Goal: Task Accomplishment & Management: Use online tool/utility

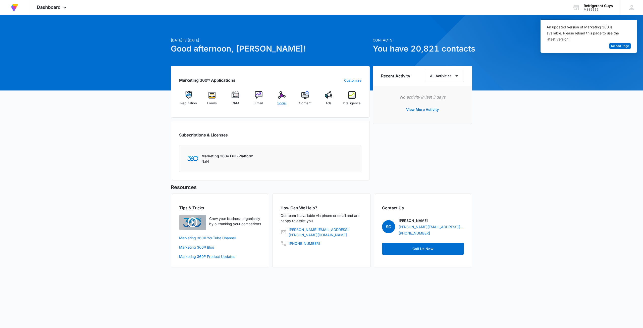
click at [285, 98] on img at bounding box center [282, 95] width 8 height 8
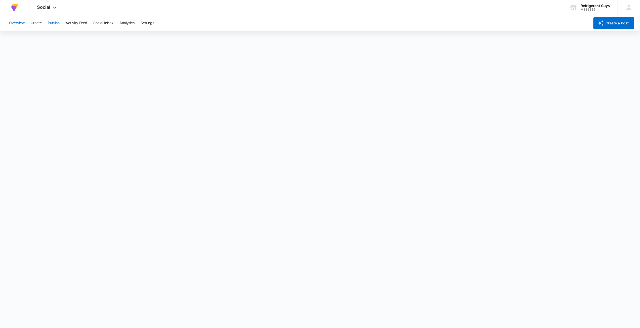
click at [53, 26] on button "Publish" at bounding box center [54, 23] width 12 height 16
click at [76, 22] on button "Activity Feed" at bounding box center [77, 23] width 22 height 16
click at [101, 21] on button "Social Inbox" at bounding box center [103, 23] width 20 height 16
drag, startPoint x: 115, startPoint y: 21, endPoint x: 120, endPoint y: 21, distance: 4.5
click at [115, 21] on div "Overview Create Publish Activity Feed Social Inbox Analytics Settings" at bounding box center [297, 23] width 583 height 16
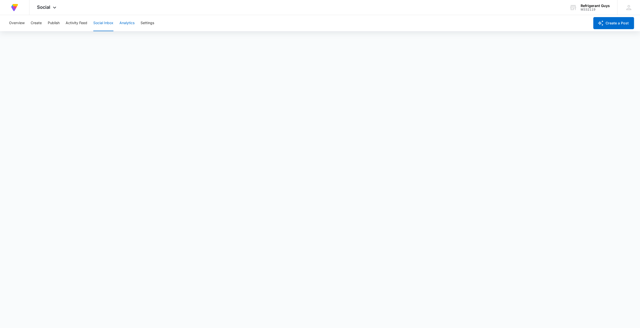
click at [123, 22] on button "Analytics" at bounding box center [126, 23] width 15 height 16
